Goal: Task Accomplishment & Management: Complete application form

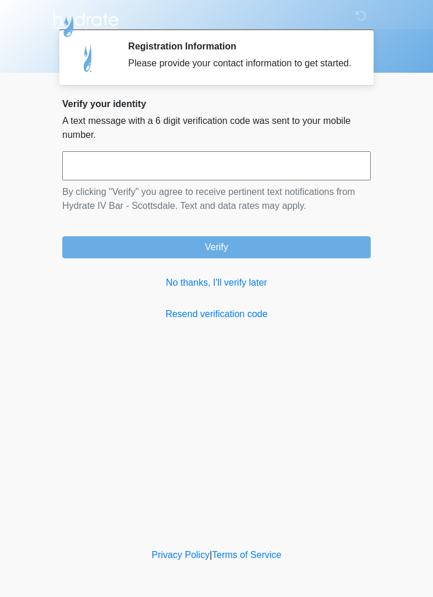
click at [291, 172] on input "text" at bounding box center [216, 165] width 308 height 29
type input "******"
click at [336, 258] on button "Verify" at bounding box center [216, 247] width 308 height 22
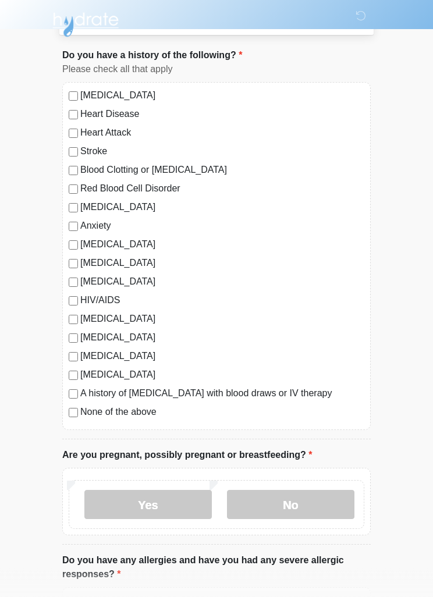
scroll to position [61, 0]
click at [83, 409] on label "None of the above" at bounding box center [222, 412] width 284 height 14
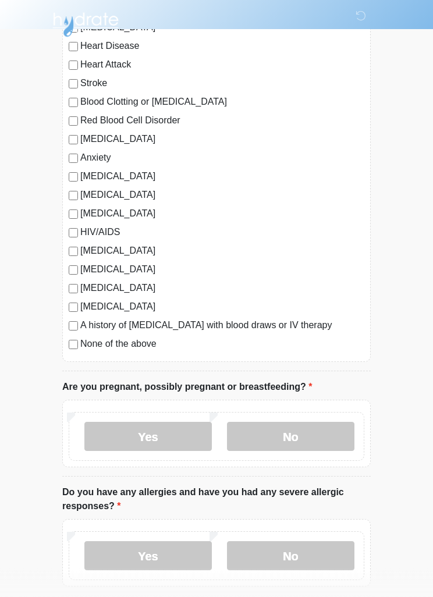
click at [308, 432] on label "No" at bounding box center [290, 436] width 127 height 29
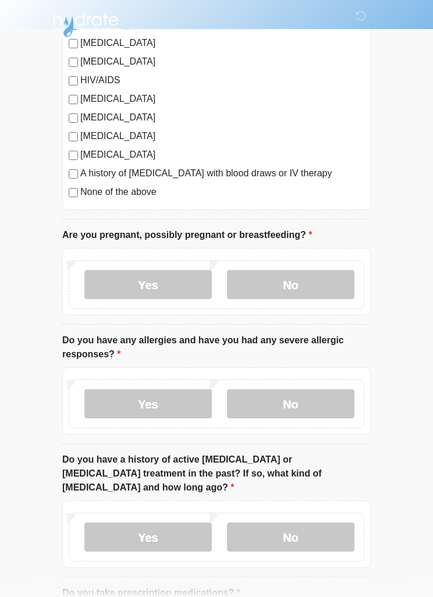
scroll to position [280, 0]
click at [305, 405] on label "No" at bounding box center [290, 404] width 127 height 29
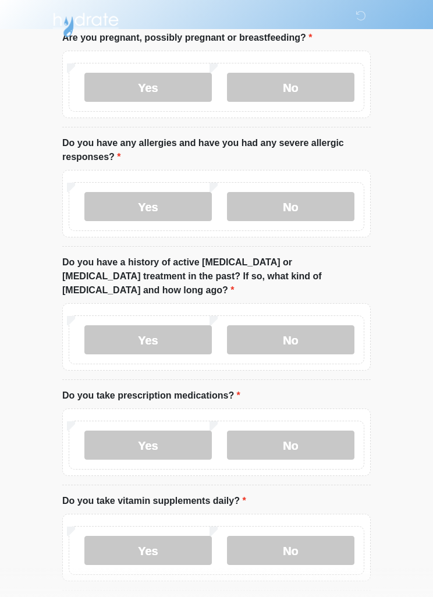
scroll to position [478, 0]
click at [308, 326] on label "No" at bounding box center [290, 340] width 127 height 29
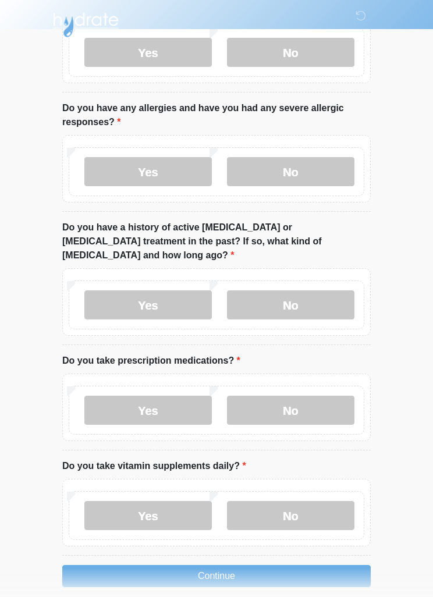
click at [337, 396] on label "No" at bounding box center [290, 410] width 127 height 29
click at [175, 501] on label "Yes" at bounding box center [147, 515] width 127 height 29
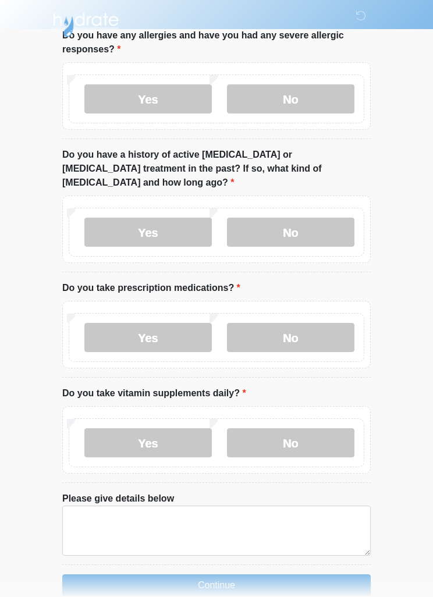
scroll to position [595, 0]
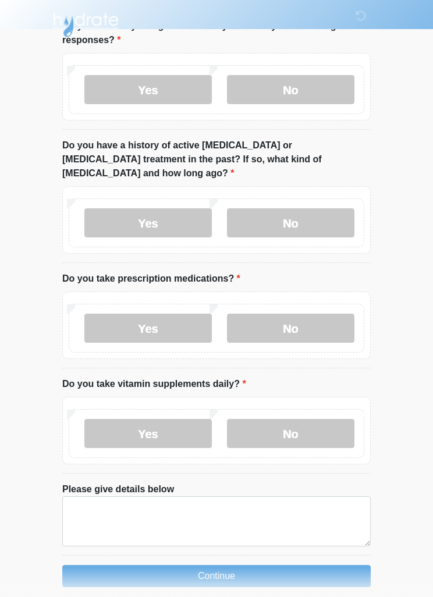
click at [257, 565] on button "Continue" at bounding box center [216, 576] width 308 height 22
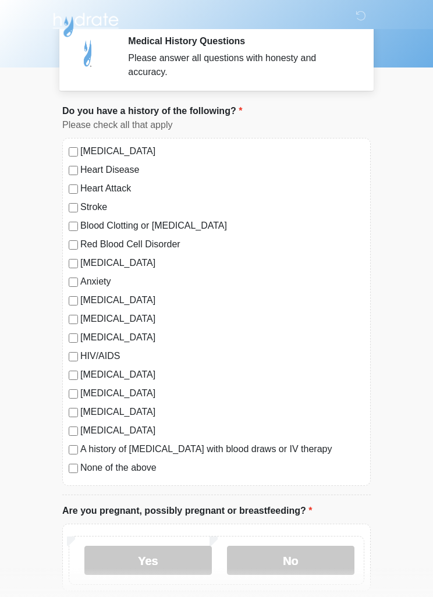
scroll to position [0, 0]
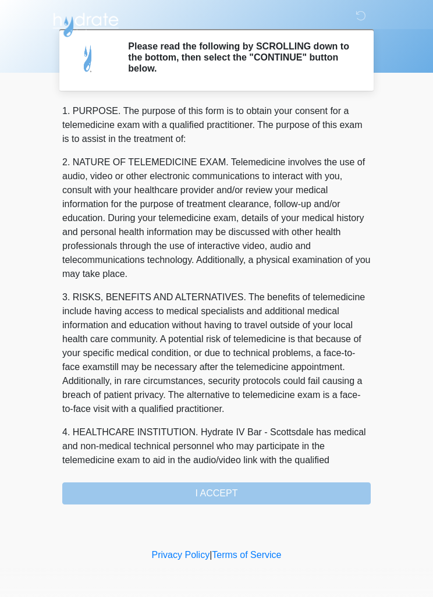
click at [314, 495] on div "1. PURPOSE. The purpose of this form is to obtain your consent for a telemedici…" at bounding box center [216, 304] width 308 height 400
click at [260, 493] on div "1. PURPOSE. The purpose of this form is to obtain your consent for a telemedici…" at bounding box center [216, 304] width 308 height 400
click at [226, 493] on div "1. PURPOSE. The purpose of this form is to obtain your consent for a telemedici…" at bounding box center [216, 304] width 308 height 400
click at [217, 492] on div "1. PURPOSE. The purpose of this form is to obtain your consent for a telemedici…" at bounding box center [216, 304] width 308 height 400
click at [230, 490] on div "1. PURPOSE. The purpose of this form is to obtain your consent for a telemedici…" at bounding box center [216, 304] width 308 height 400
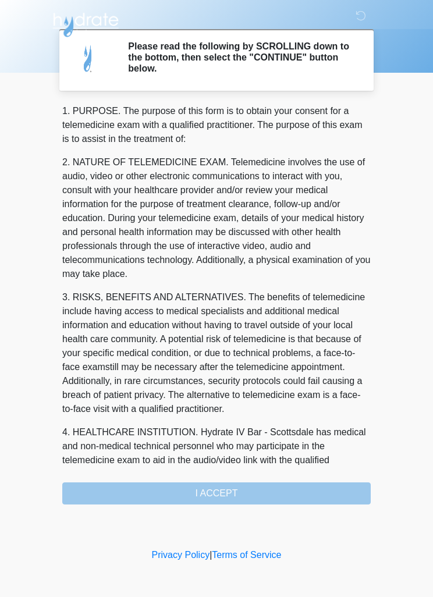
click at [228, 487] on div "1. PURPOSE. The purpose of this form is to obtain your consent for a telemedici…" at bounding box center [216, 304] width 308 height 400
click at [139, 499] on div "1. PURPOSE. The purpose of this form is to obtain your consent for a telemedici…" at bounding box center [216, 304] width 308 height 400
click at [306, 487] on div "1. PURPOSE. The purpose of this form is to obtain your consent for a telemedici…" at bounding box center [216, 304] width 308 height 400
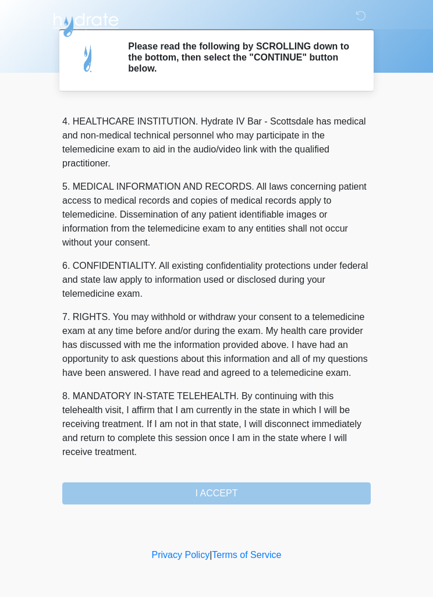
click at [293, 492] on div "1. PURPOSE. The purpose of this form is to obtain your consent for a telemedici…" at bounding box center [216, 304] width 308 height 400
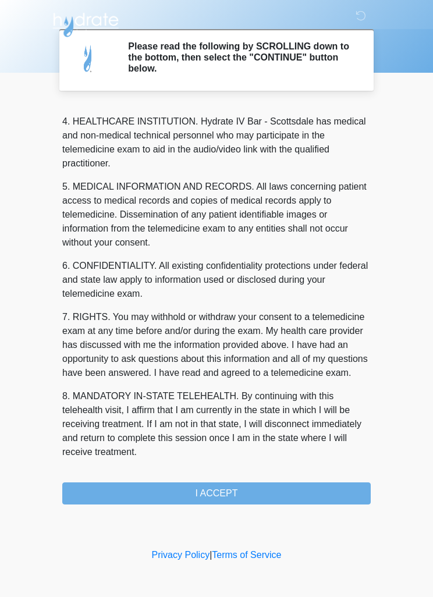
click at [277, 492] on button "I ACCEPT" at bounding box center [216, 493] width 308 height 22
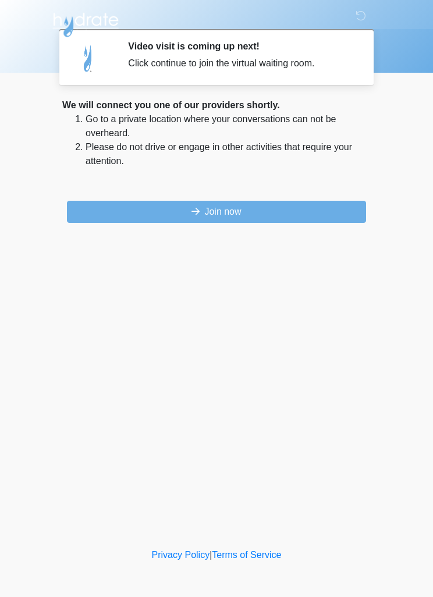
click at [318, 201] on button "Join now" at bounding box center [216, 212] width 299 height 22
